Goal: Transaction & Acquisition: Purchase product/service

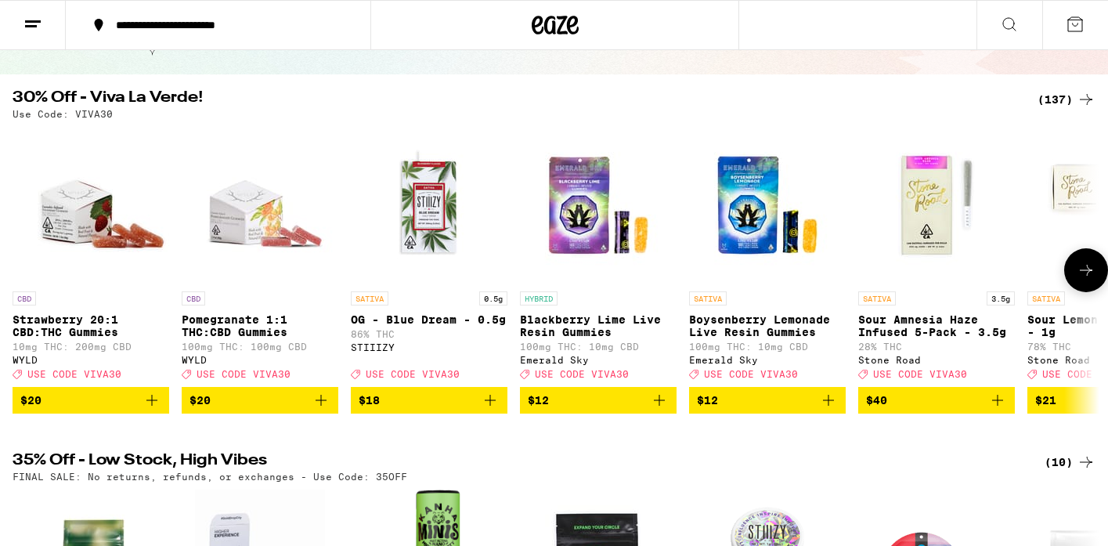
click at [135, 410] on span "$20" at bounding box center [90, 400] width 141 height 19
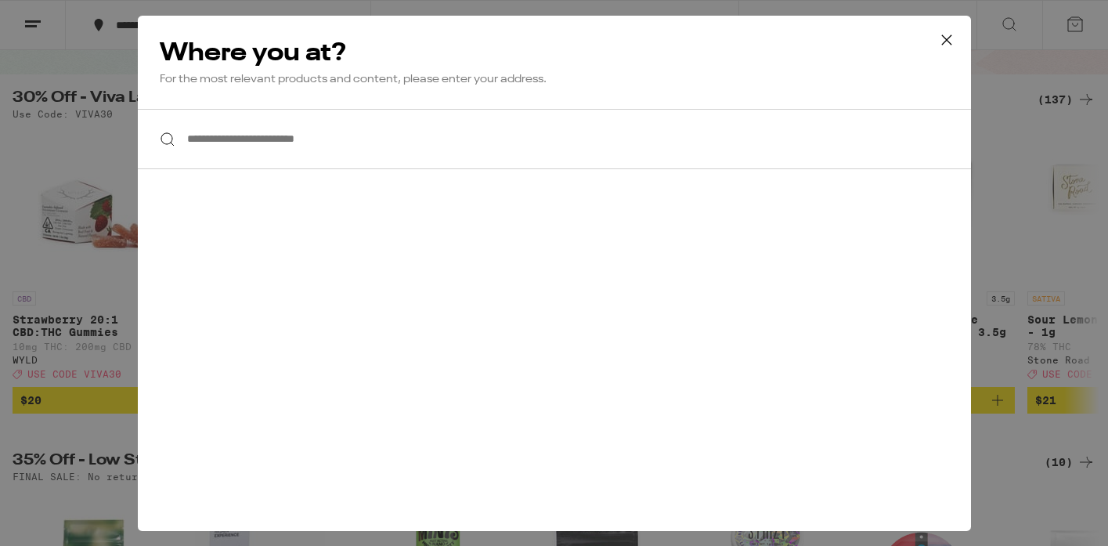
click at [944, 41] on icon at bounding box center [946, 39] width 23 height 23
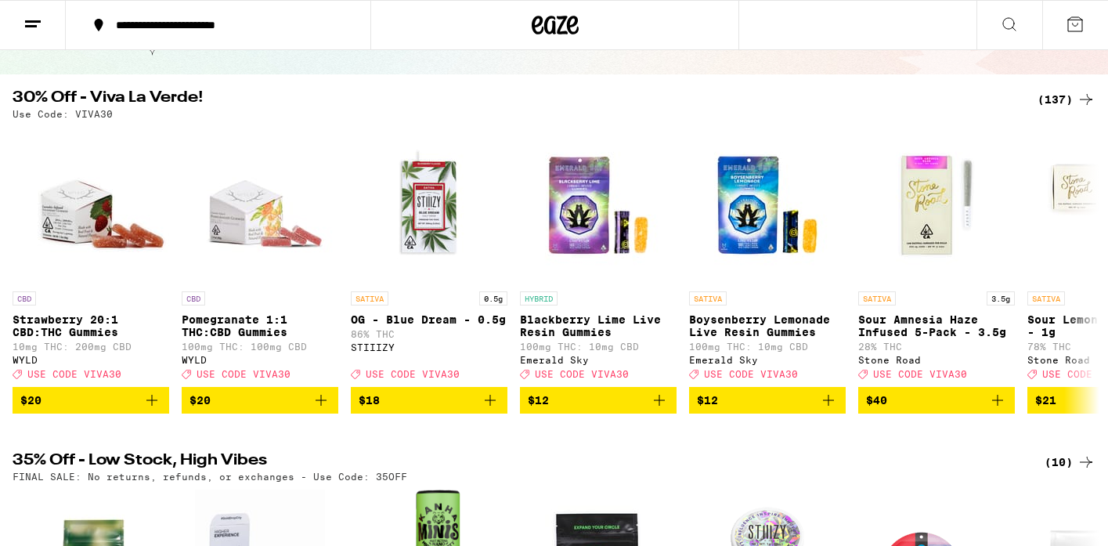
click at [1071, 30] on icon at bounding box center [1075, 24] width 19 height 19
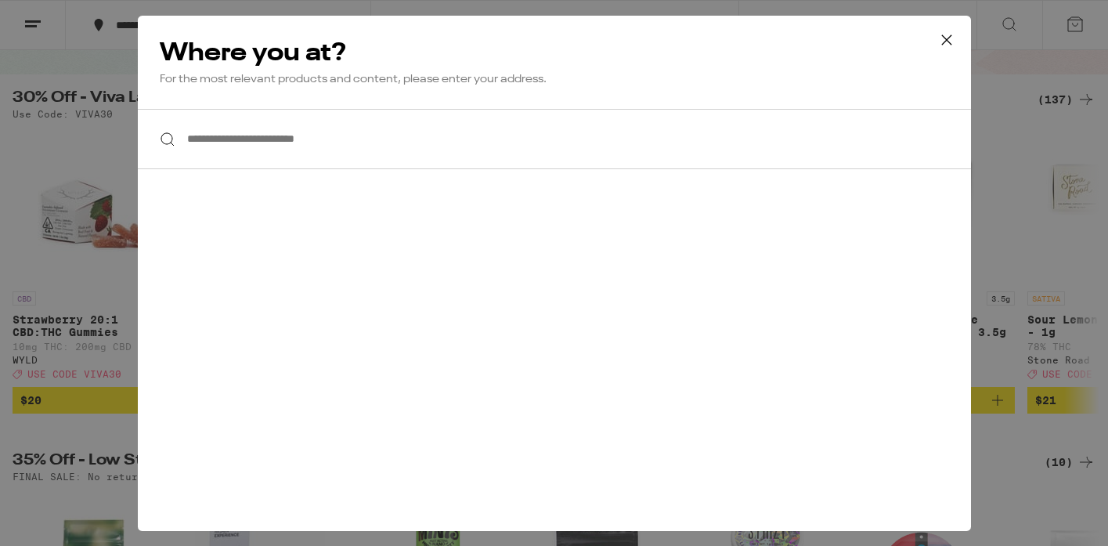
click at [545, 153] on input "**********" at bounding box center [554, 139] width 833 height 60
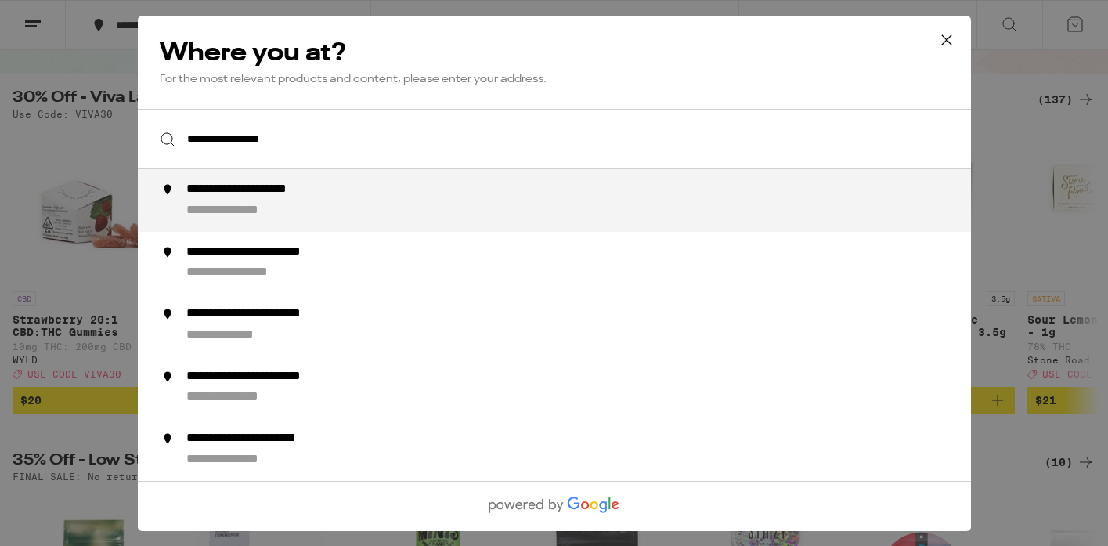
click at [512, 199] on div "**********" at bounding box center [585, 201] width 799 height 38
type input "**********"
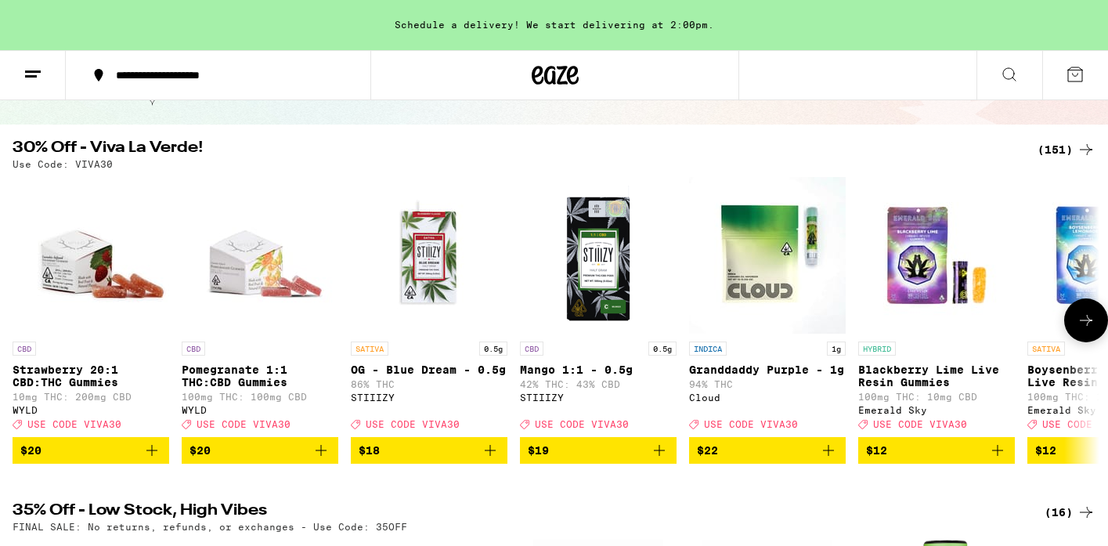
click at [150, 460] on icon "Add to bag" at bounding box center [152, 450] width 19 height 19
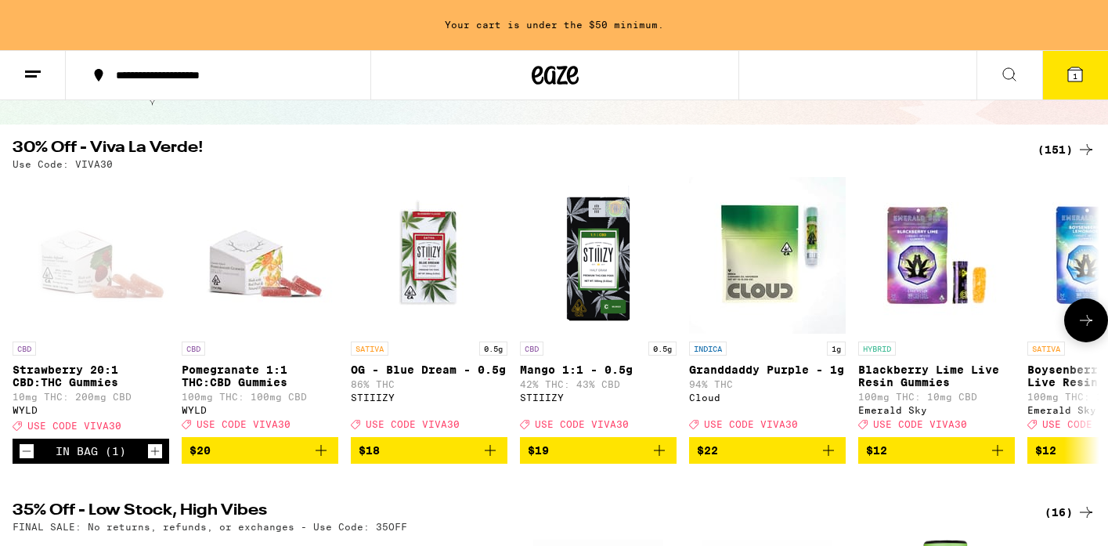
click at [150, 460] on icon "Increment" at bounding box center [155, 451] width 14 height 19
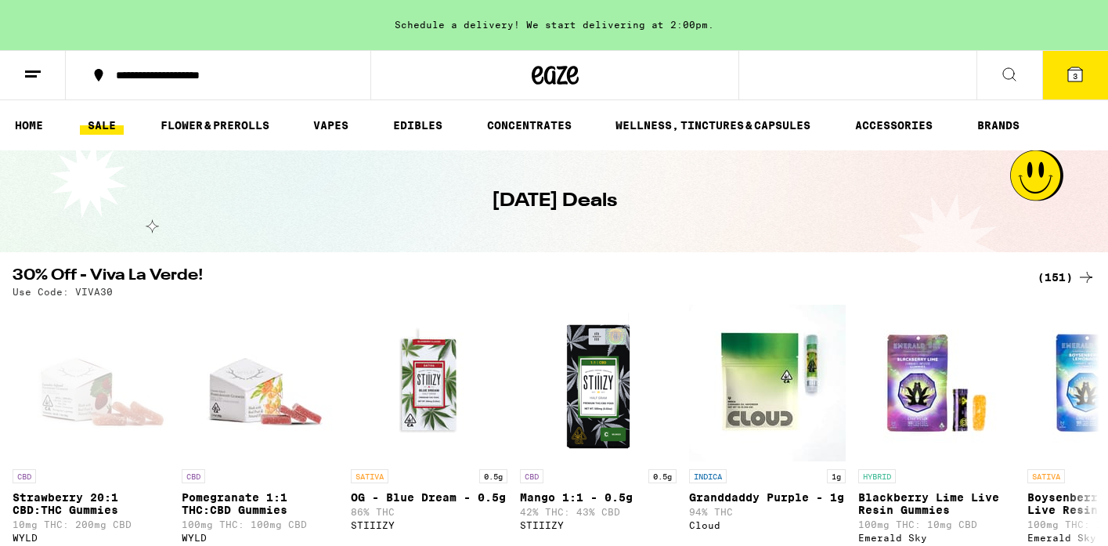
click at [1005, 63] on button at bounding box center [1009, 75] width 66 height 49
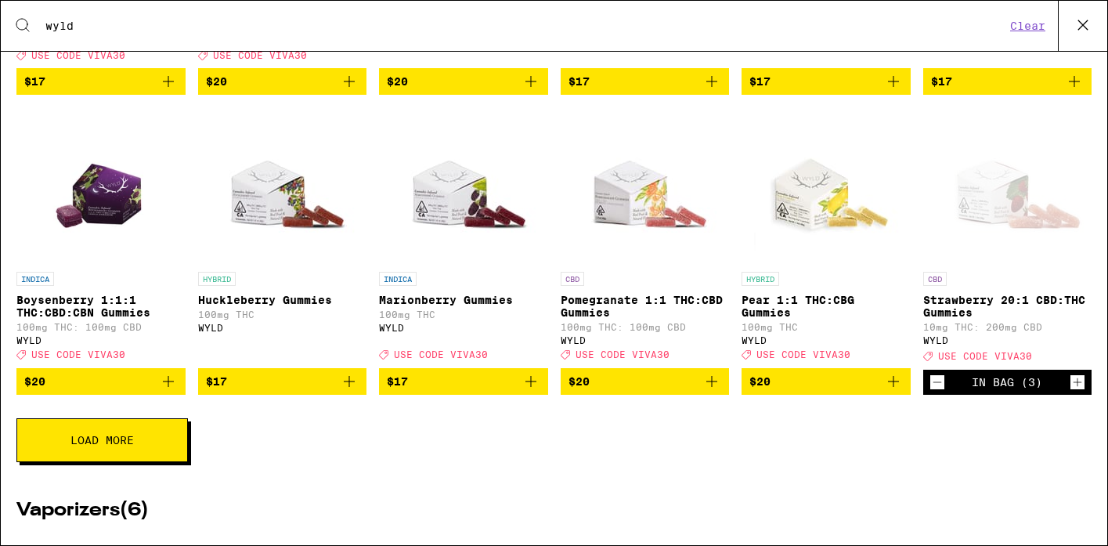
scroll to position [518, 0]
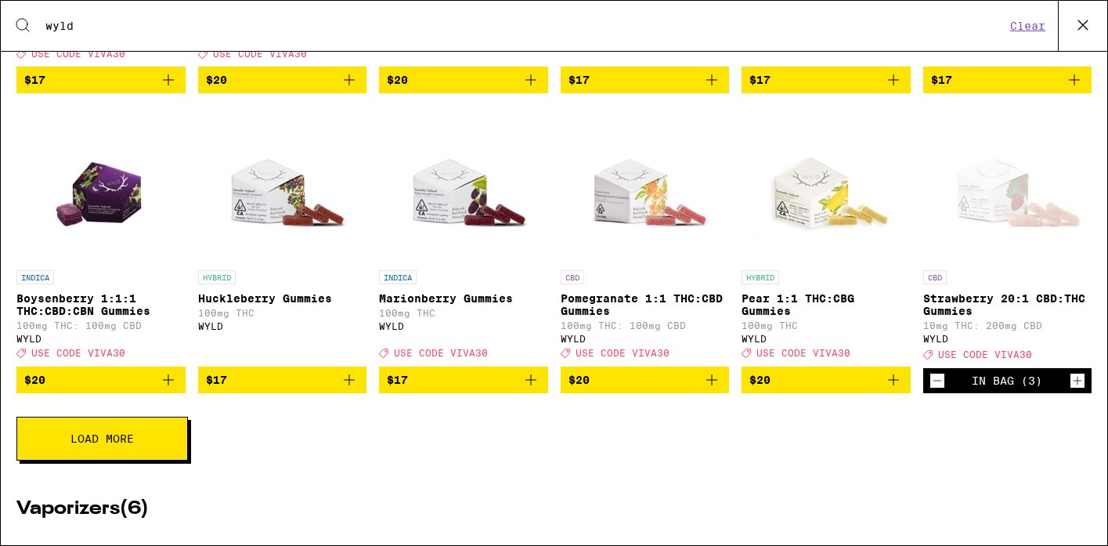
type input "wyld"
click at [717, 389] on icon "Add to bag" at bounding box center [711, 379] width 19 height 19
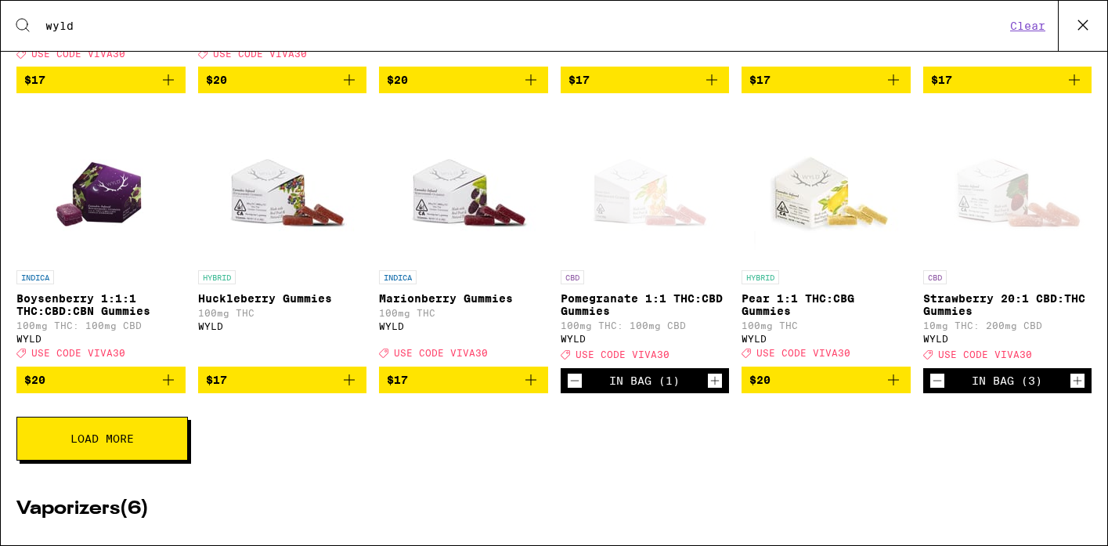
click at [27, 25] on icon at bounding box center [22, 25] width 13 height 13
click at [23, 27] on icon at bounding box center [22, 25] width 19 height 19
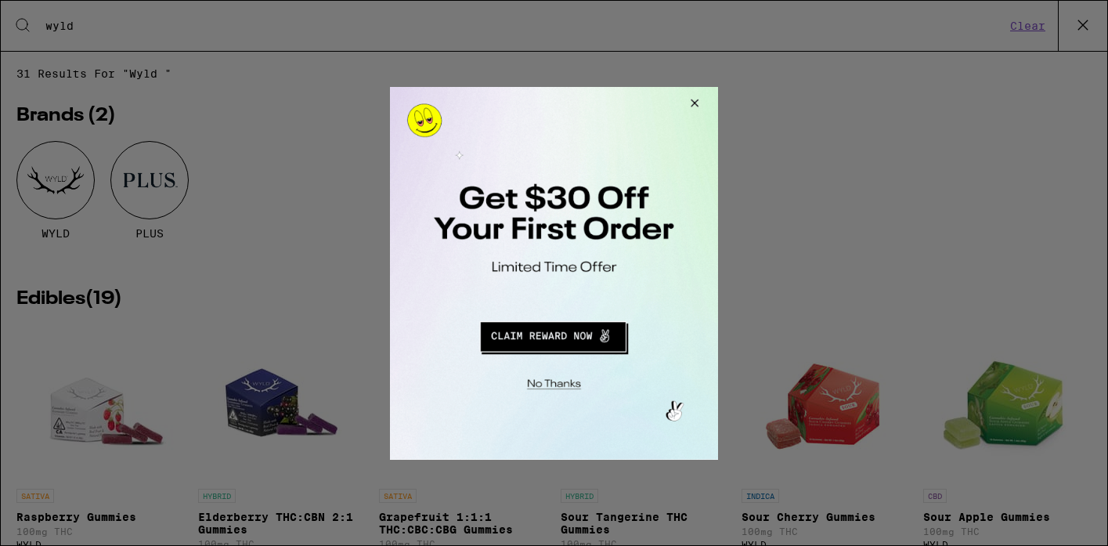
scroll to position [0, 0]
click at [574, 341] on button "Redirect to URL" at bounding box center [553, 334] width 273 height 38
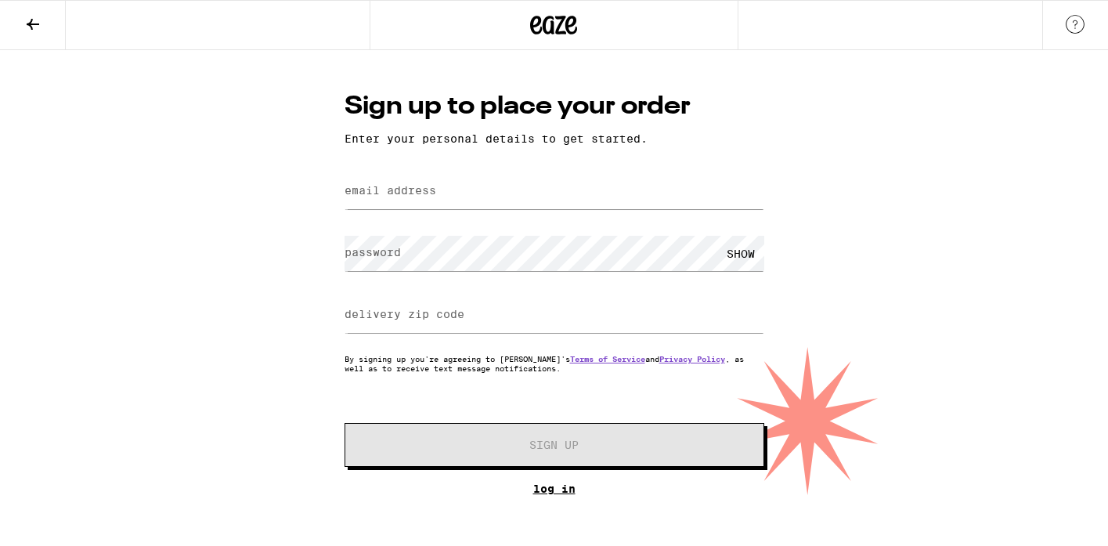
click at [563, 495] on link "Log In" at bounding box center [555, 488] width 420 height 13
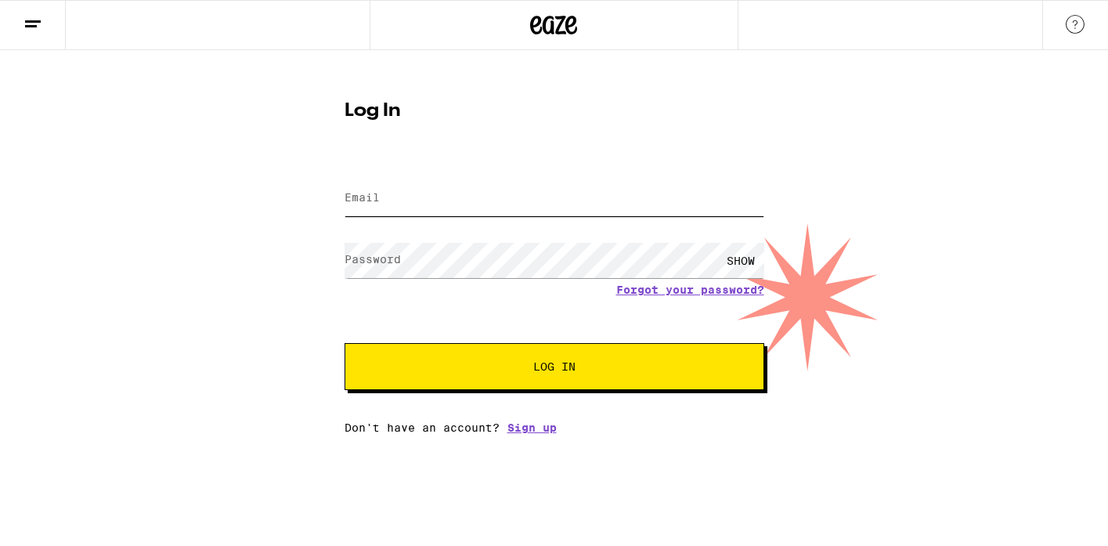
type input "[PERSON_NAME][EMAIL_ADDRESS][PERSON_NAME][DOMAIN_NAME]"
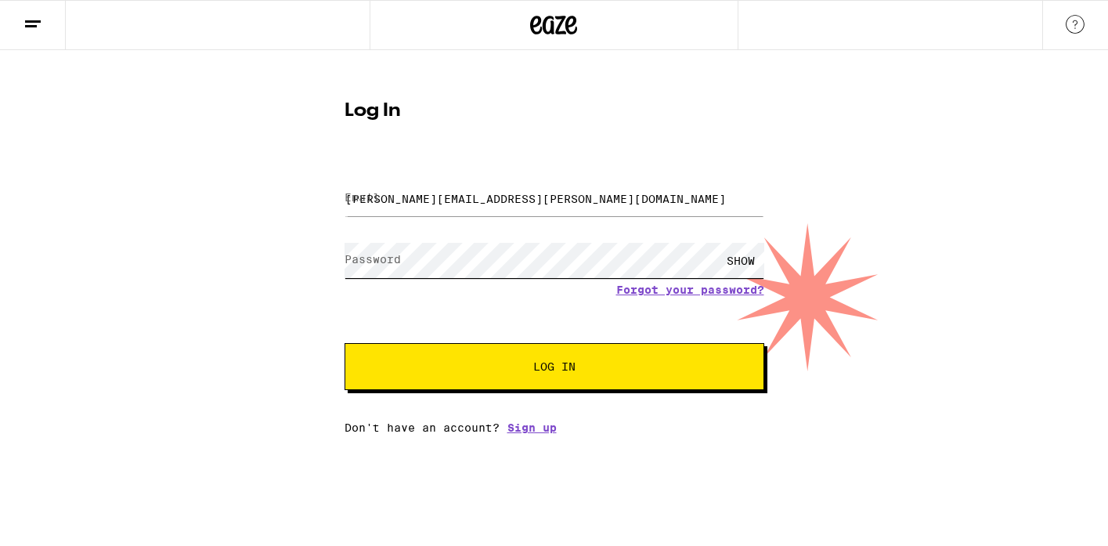
click at [554, 368] on button "Log In" at bounding box center [555, 366] width 420 height 47
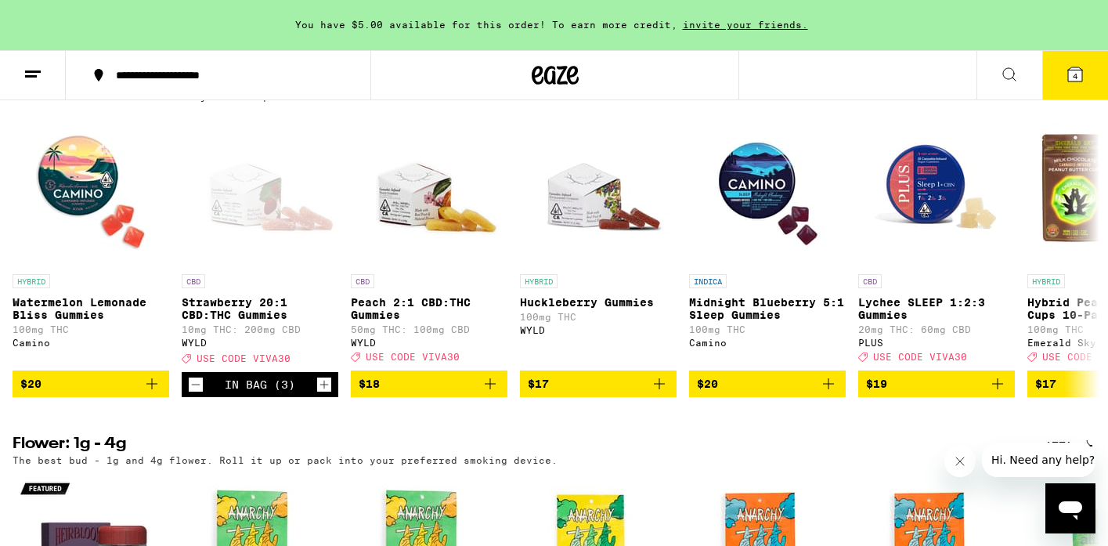
scroll to position [918, 0]
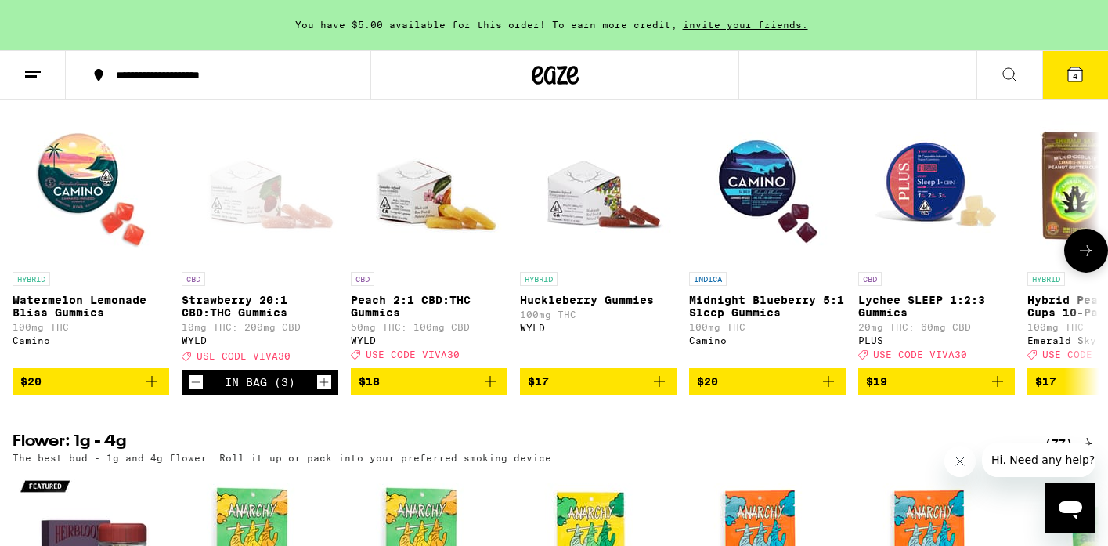
click at [70, 319] on p "Watermelon Lemonade Bliss Gummies" at bounding box center [91, 306] width 157 height 25
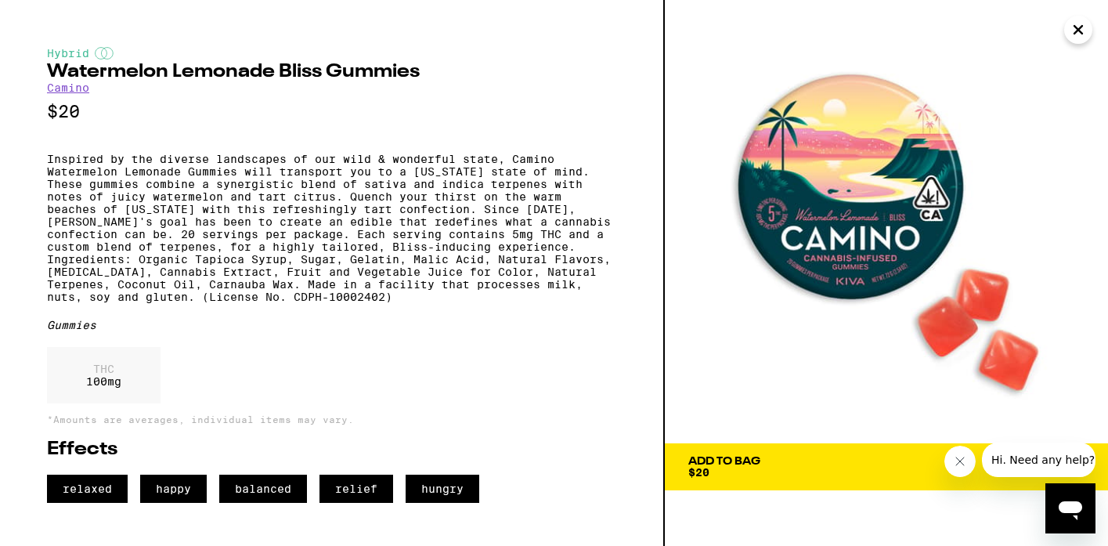
click at [81, 89] on link "Camino" at bounding box center [68, 87] width 42 height 13
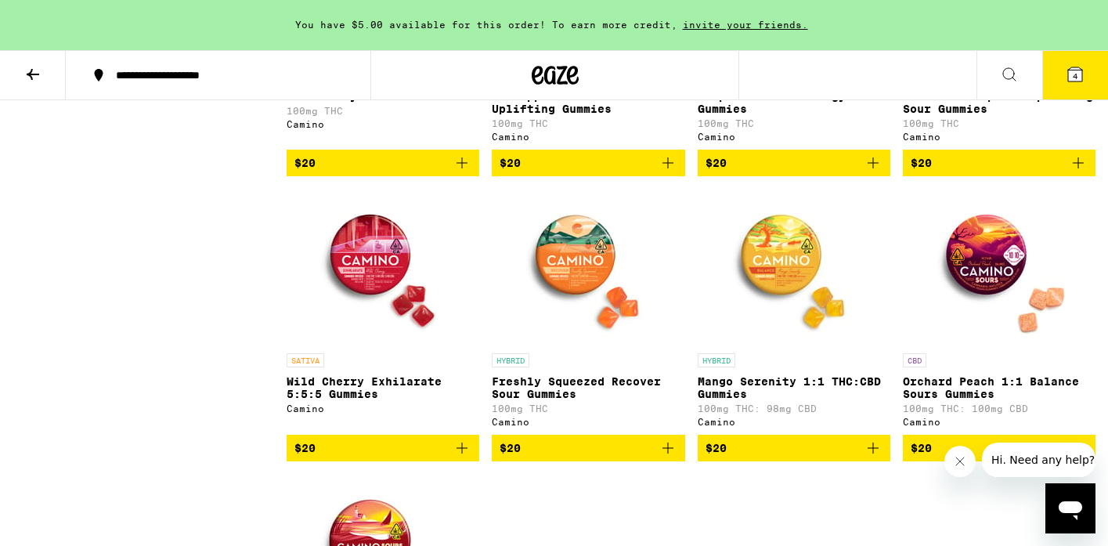
scroll to position [962, 0]
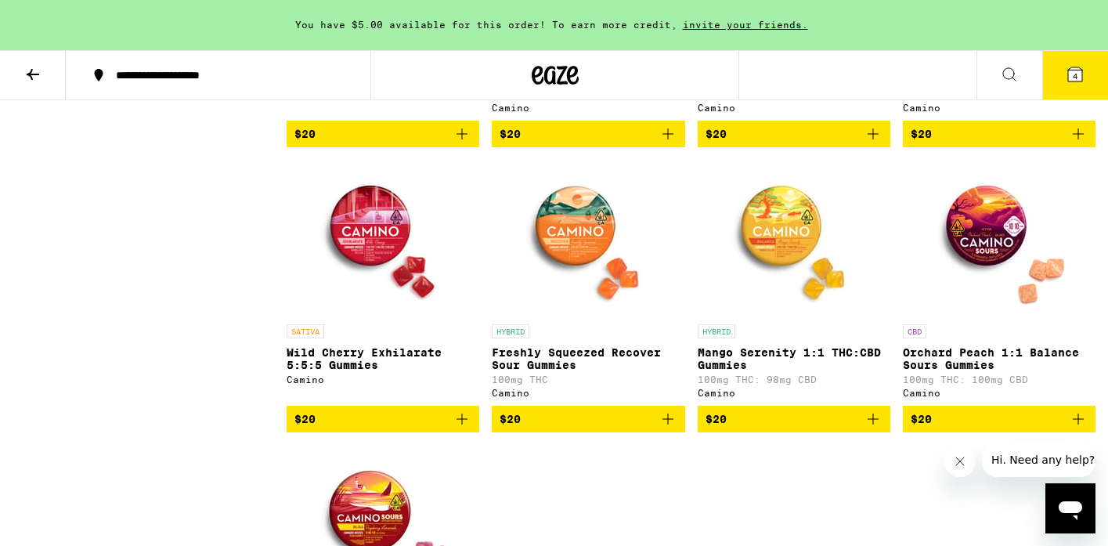
click at [981, 261] on img "Open page for Orchard Peach 1:1 Balance Sours Gummies from Camino" at bounding box center [999, 238] width 157 height 157
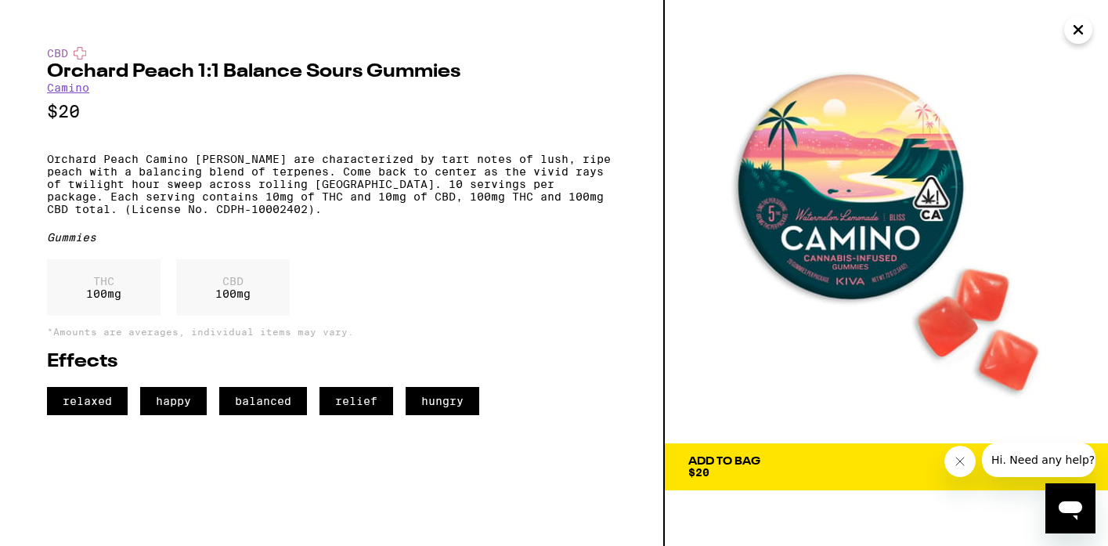
click at [788, 460] on span "Add To Bag $20" at bounding box center [886, 467] width 396 height 22
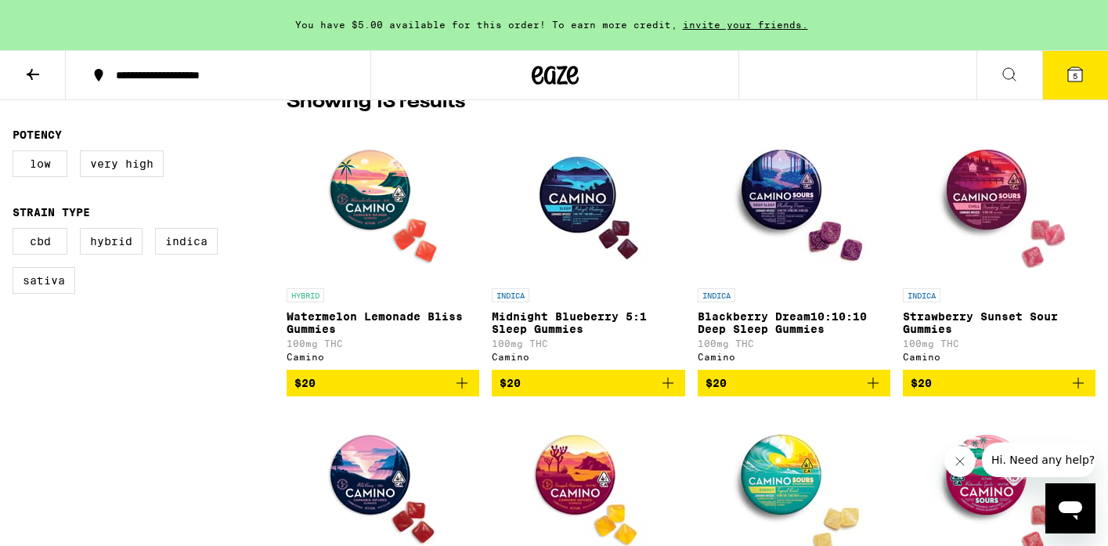
scroll to position [414, 0]
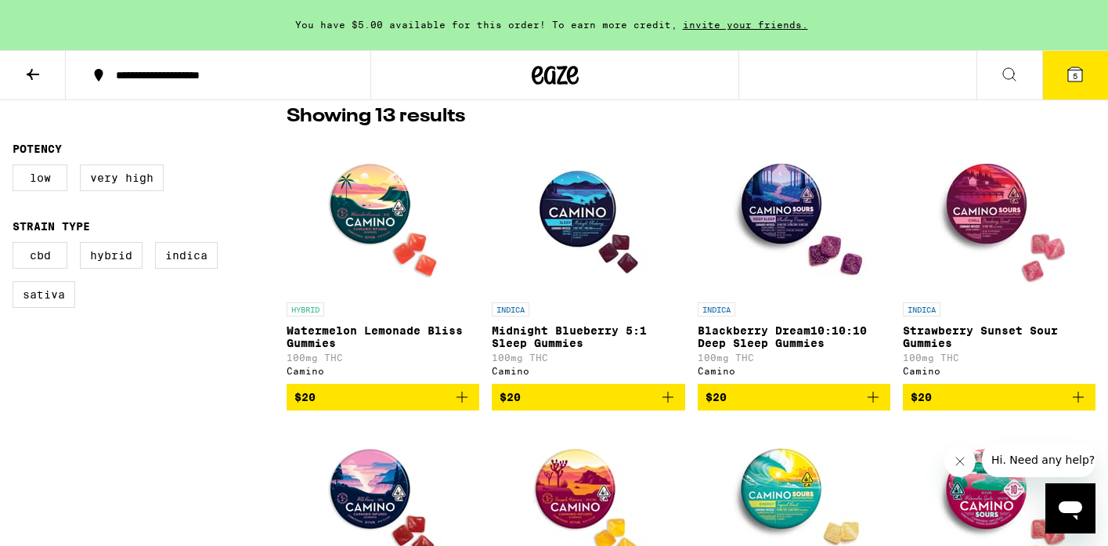
click at [1079, 74] on icon at bounding box center [1075, 74] width 14 height 14
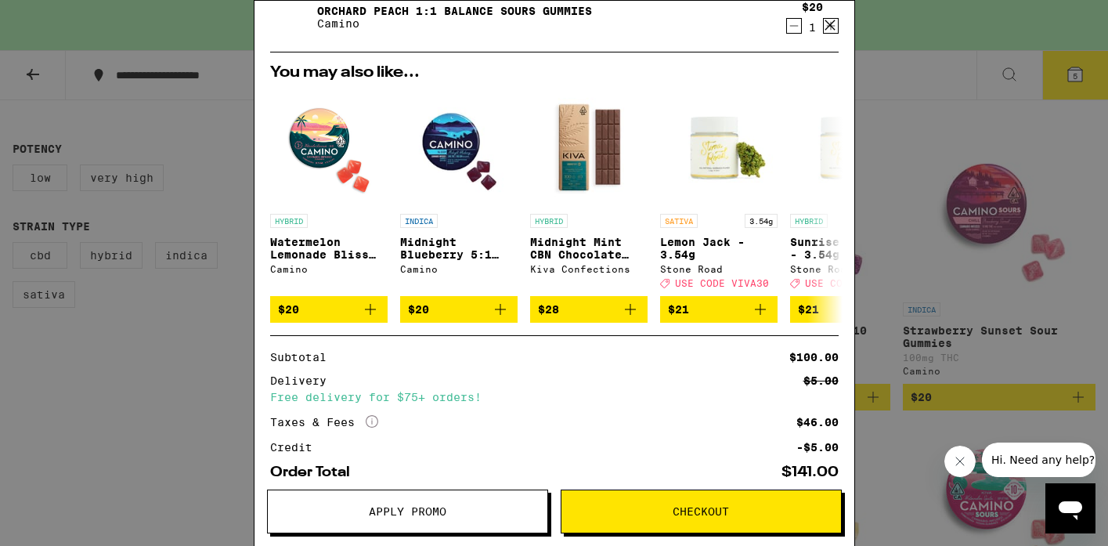
scroll to position [27, 0]
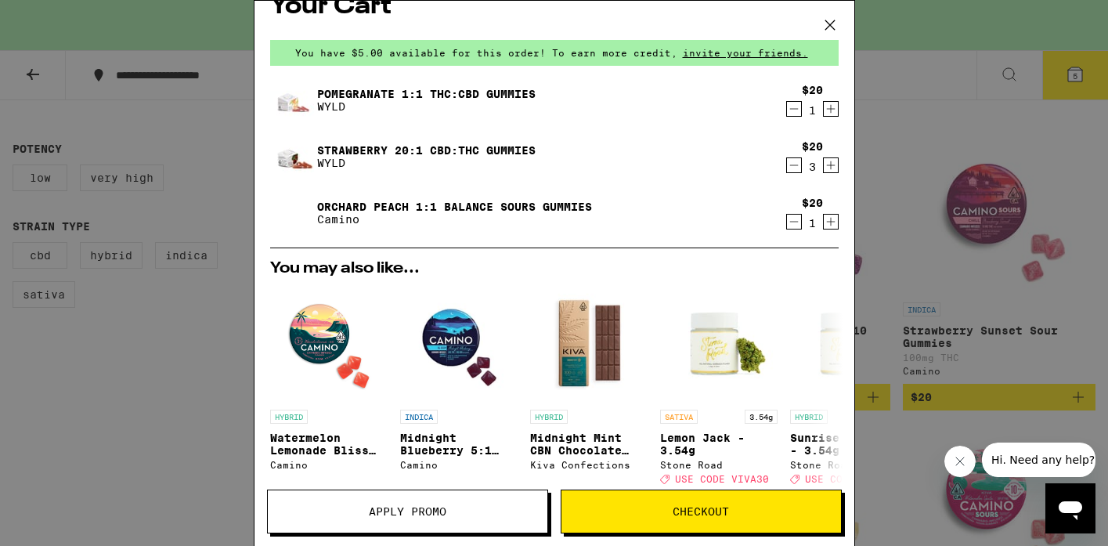
click at [829, 27] on icon at bounding box center [829, 24] width 23 height 23
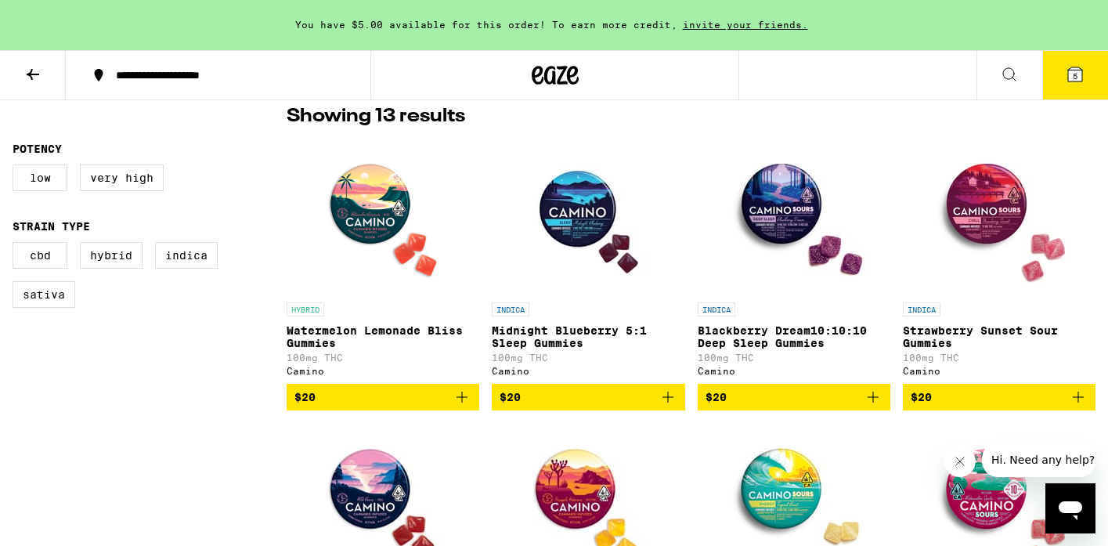
click at [1002, 72] on icon at bounding box center [1009, 74] width 19 height 19
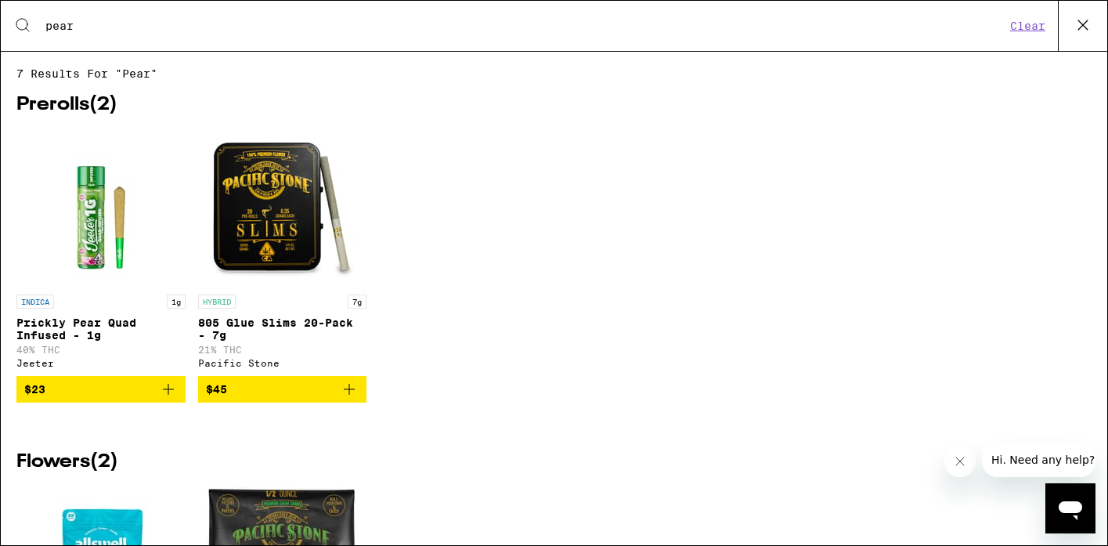
type input "pear"
click at [1077, 20] on icon at bounding box center [1082, 24] width 23 height 23
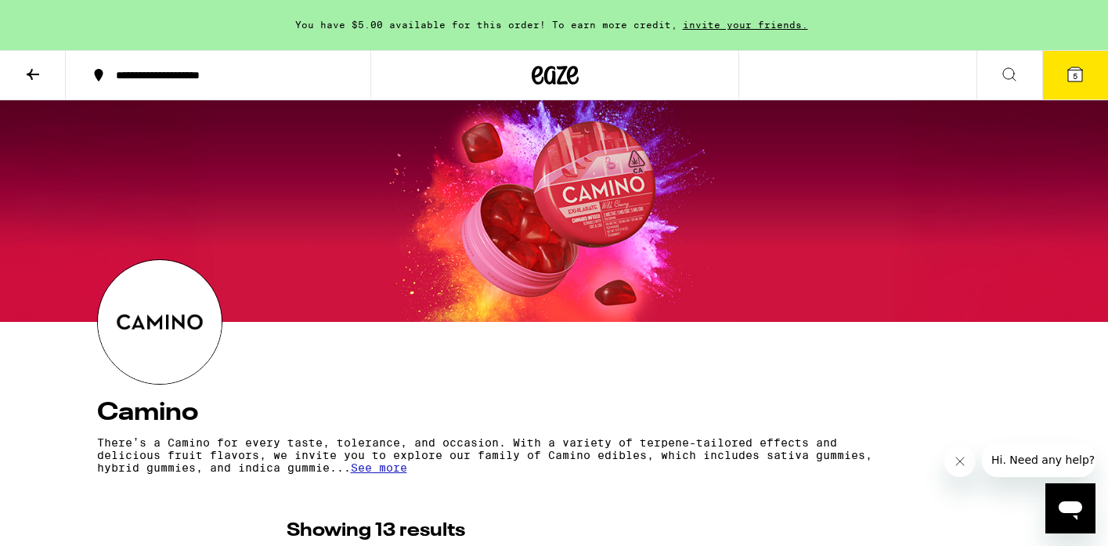
click at [1075, 66] on icon at bounding box center [1075, 74] width 19 height 19
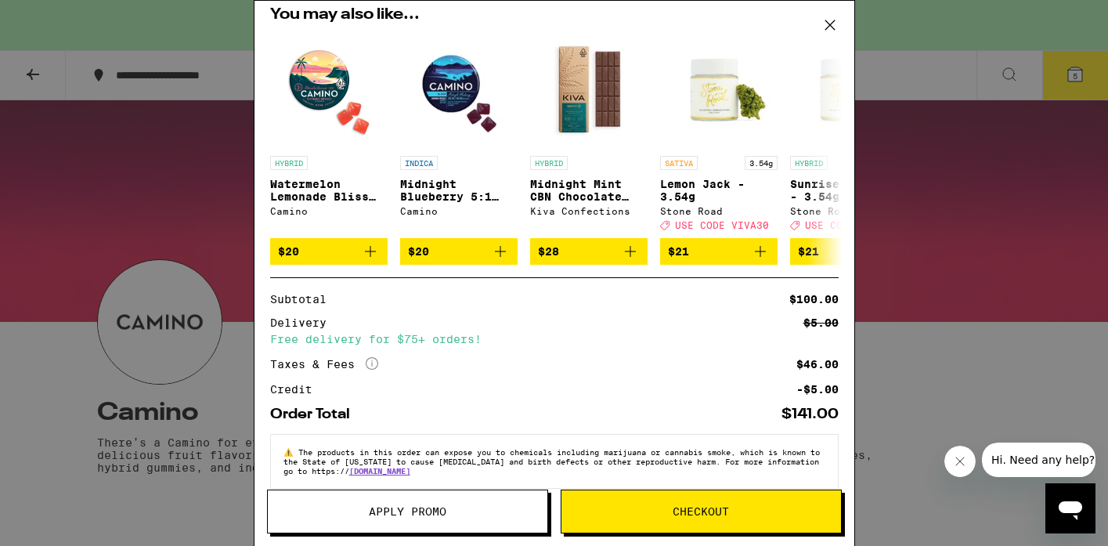
scroll to position [283, 0]
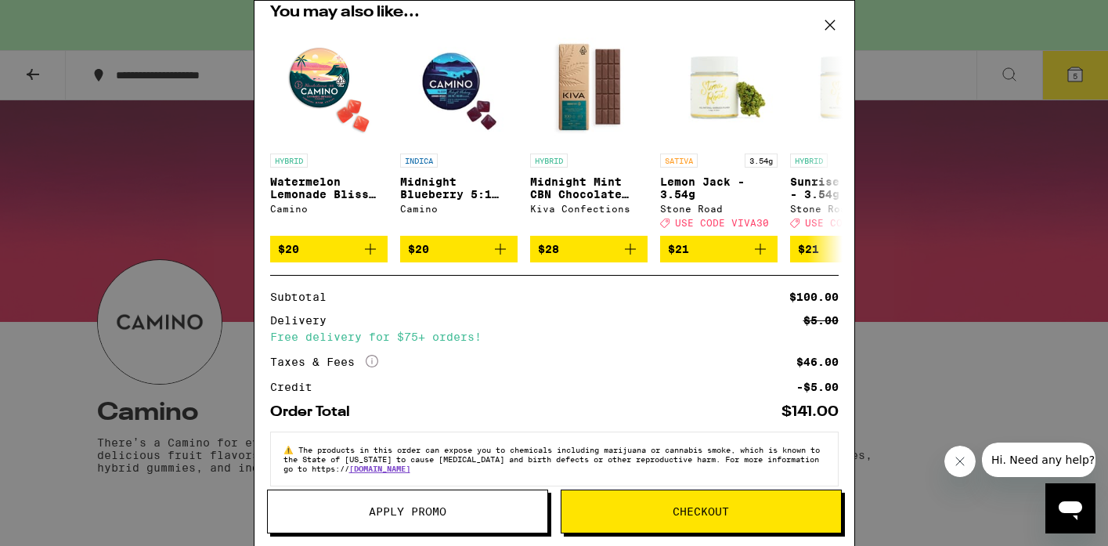
click at [372, 367] on icon at bounding box center [372, 361] width 13 height 13
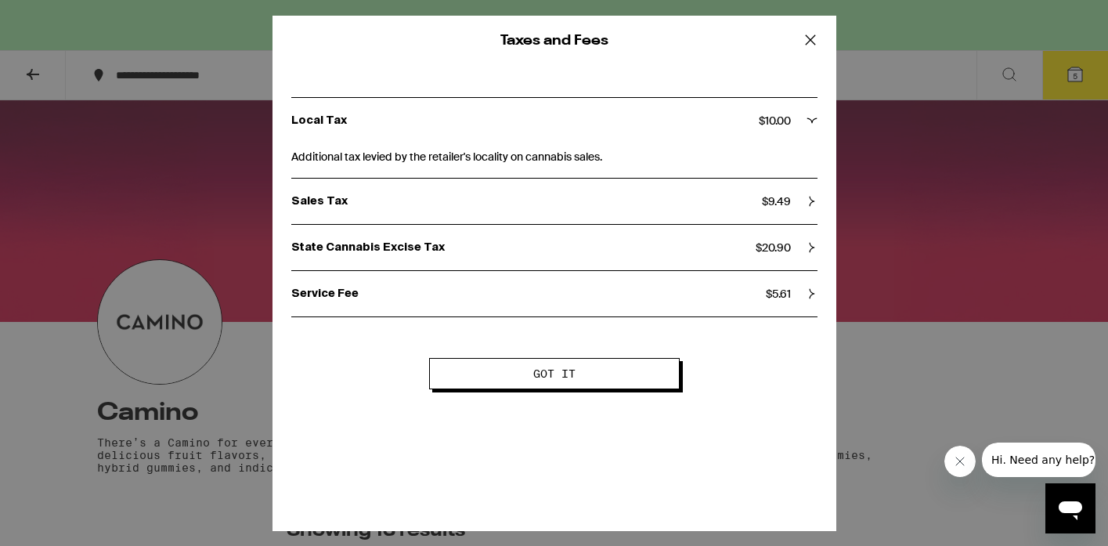
click at [609, 375] on span "Got it" at bounding box center [555, 373] width 124 height 11
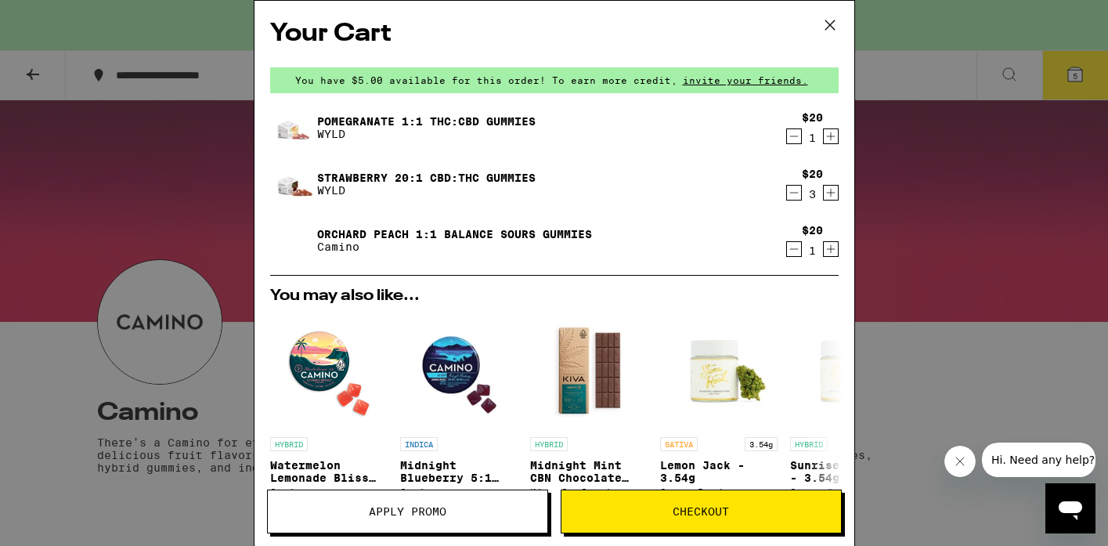
click at [831, 24] on icon at bounding box center [829, 24] width 9 height 9
